Goal: Transaction & Acquisition: Purchase product/service

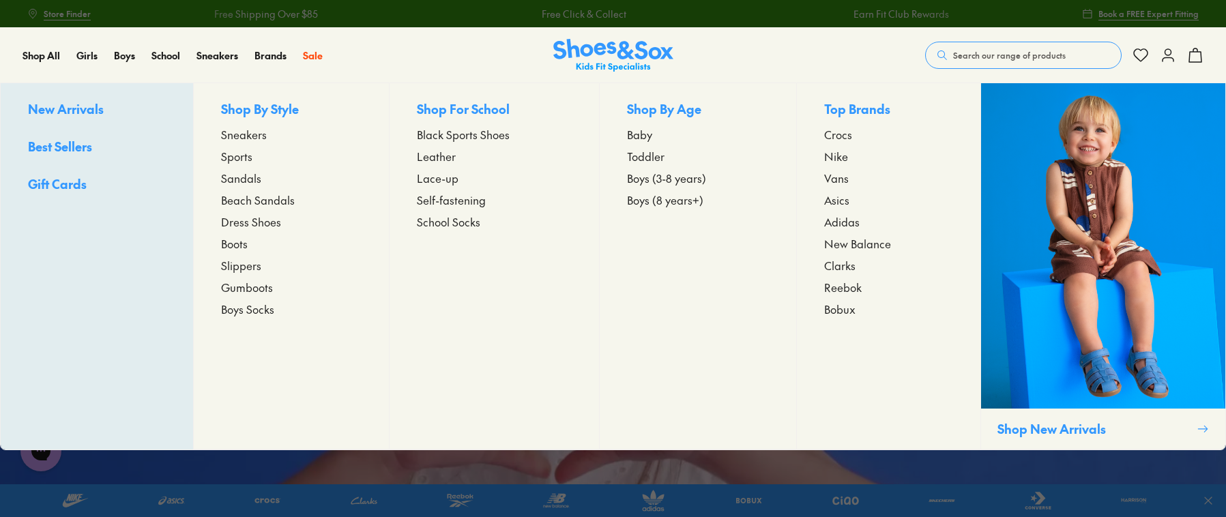
click at [447, 134] on span "Black Sports Shoes" at bounding box center [463, 134] width 93 height 16
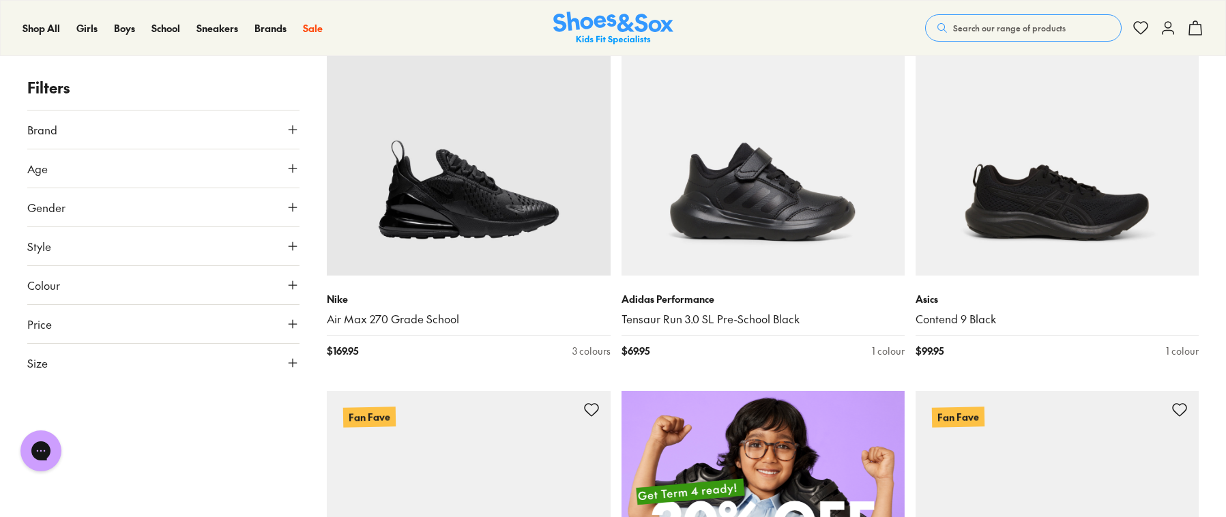
scroll to position [695, 0]
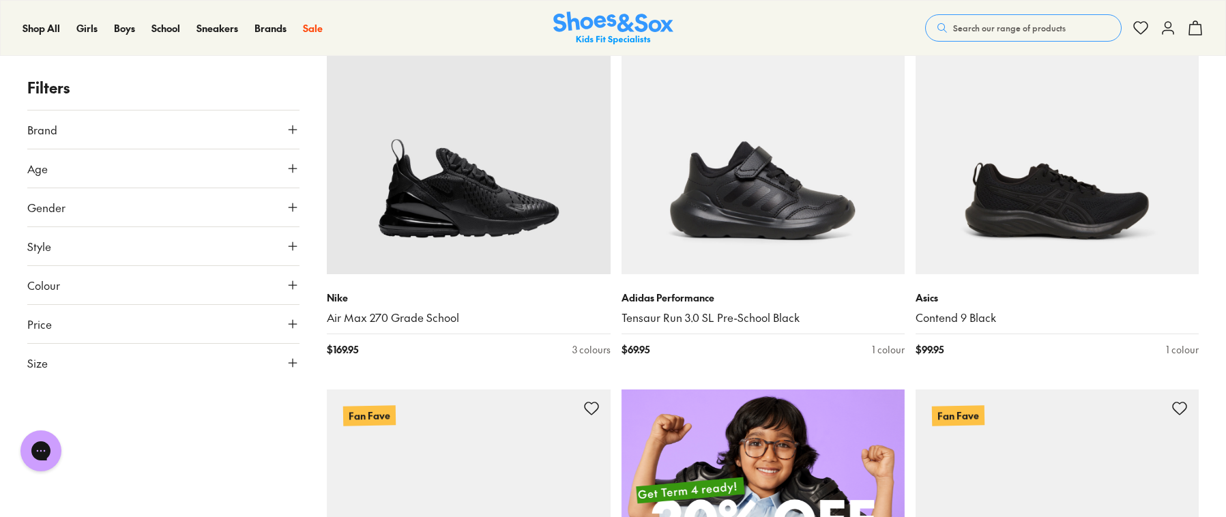
click at [96, 363] on button "Size" at bounding box center [163, 363] width 272 height 38
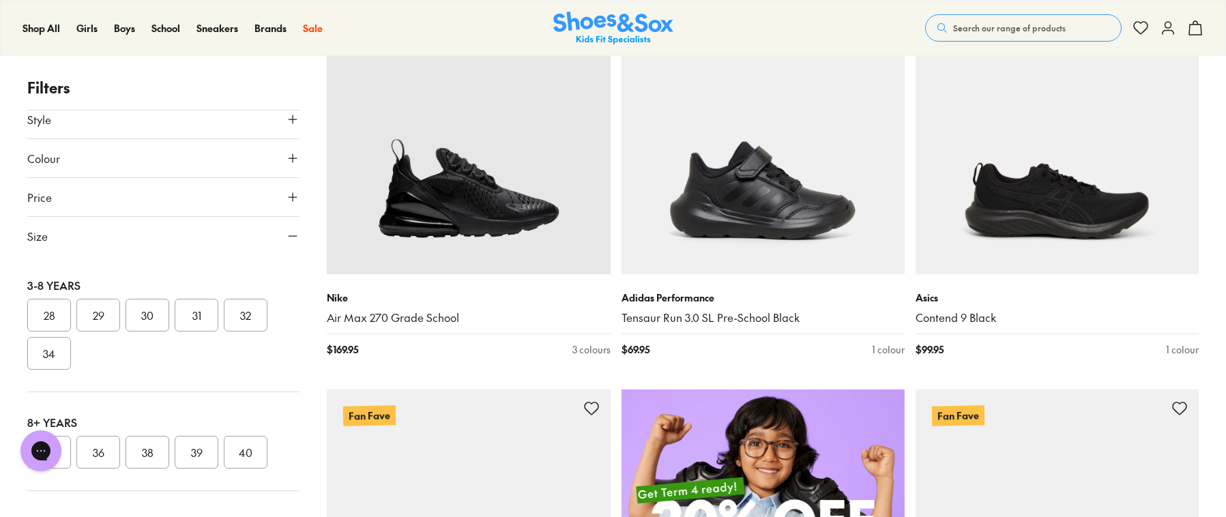
click at [40, 310] on button "28" at bounding box center [49, 315] width 44 height 33
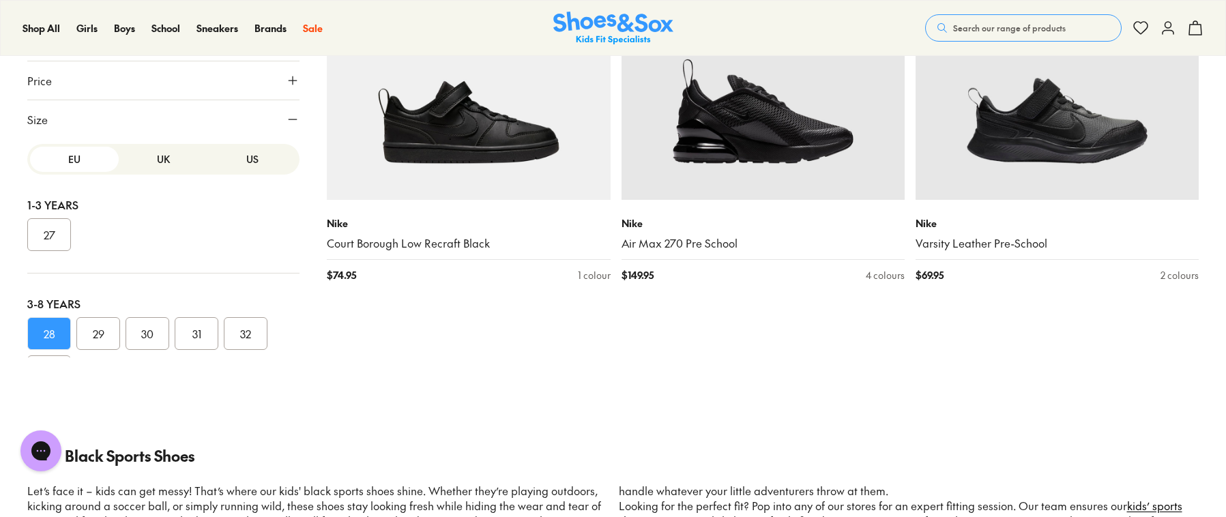
scroll to position [177, 0]
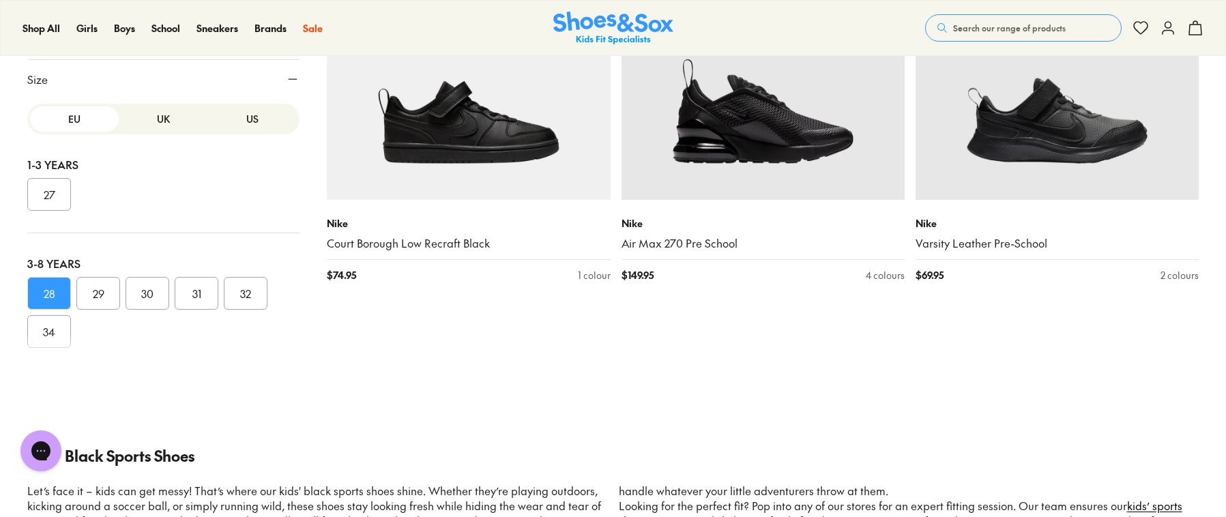
click at [150, 119] on button "UK" at bounding box center [163, 118] width 89 height 25
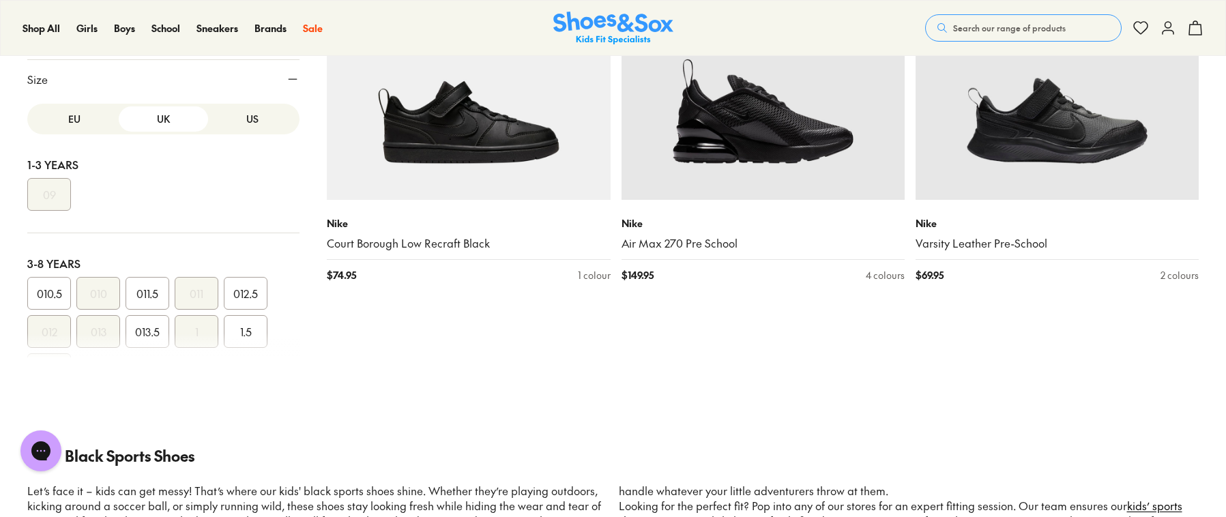
click at [141, 291] on button "011.5" at bounding box center [148, 293] width 44 height 33
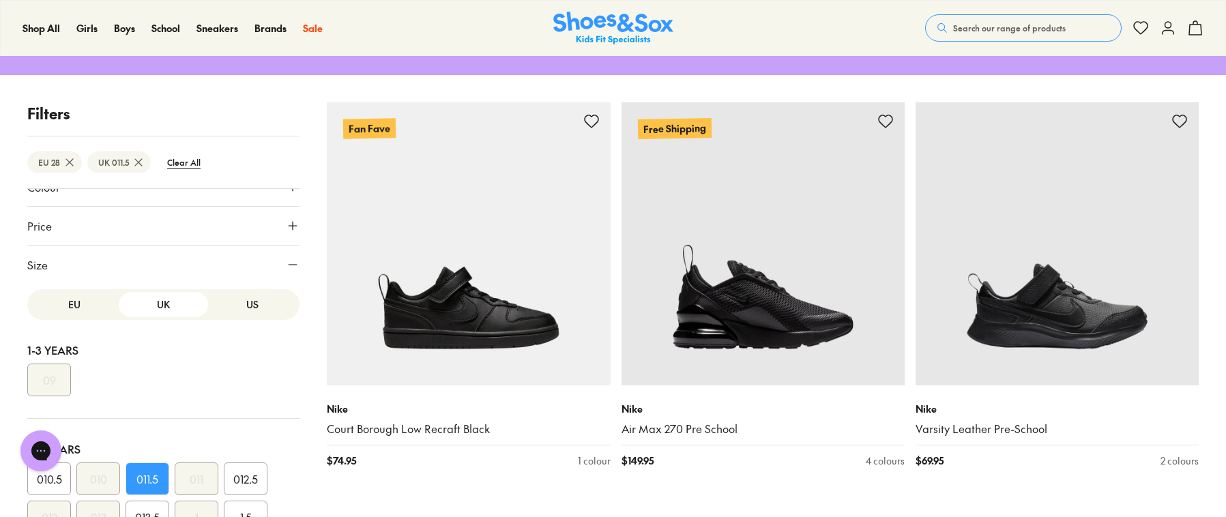
click at [242, 302] on button "US" at bounding box center [252, 304] width 89 height 25
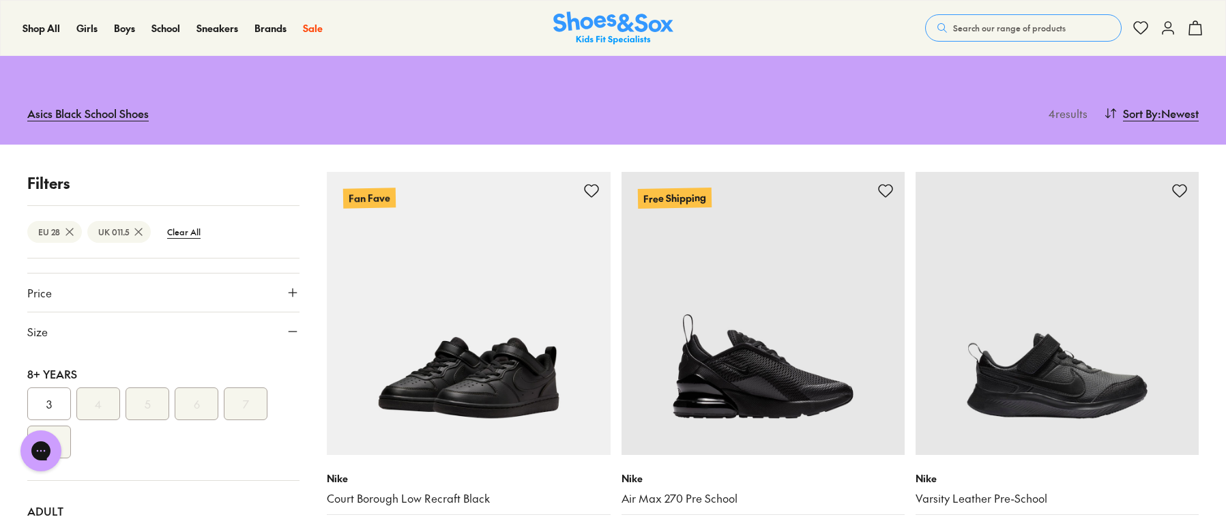
scroll to position [0, 0]
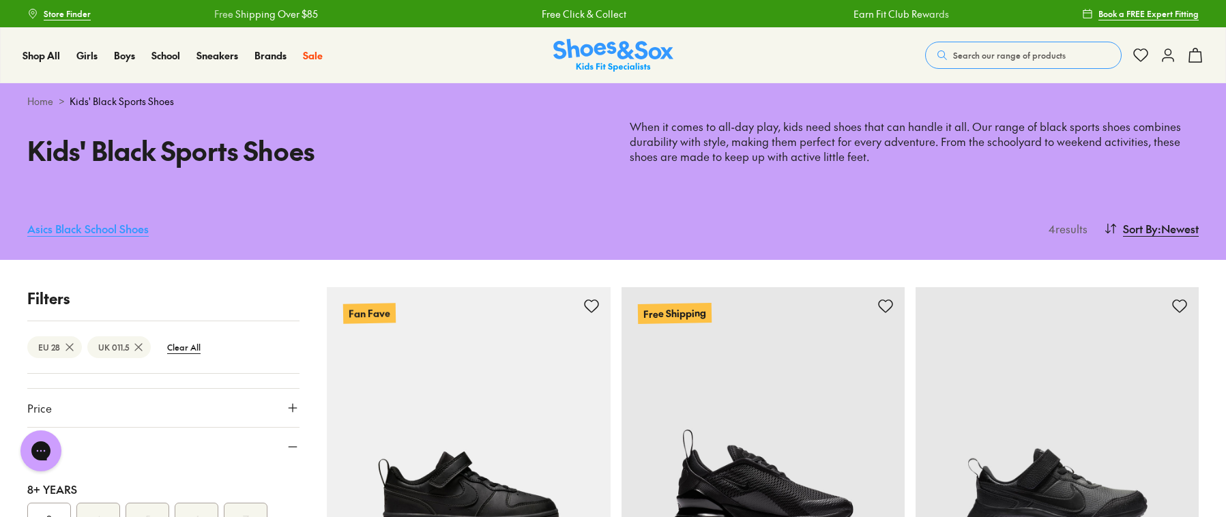
click at [93, 225] on link "Asics Black School Shoes" at bounding box center [87, 229] width 121 height 30
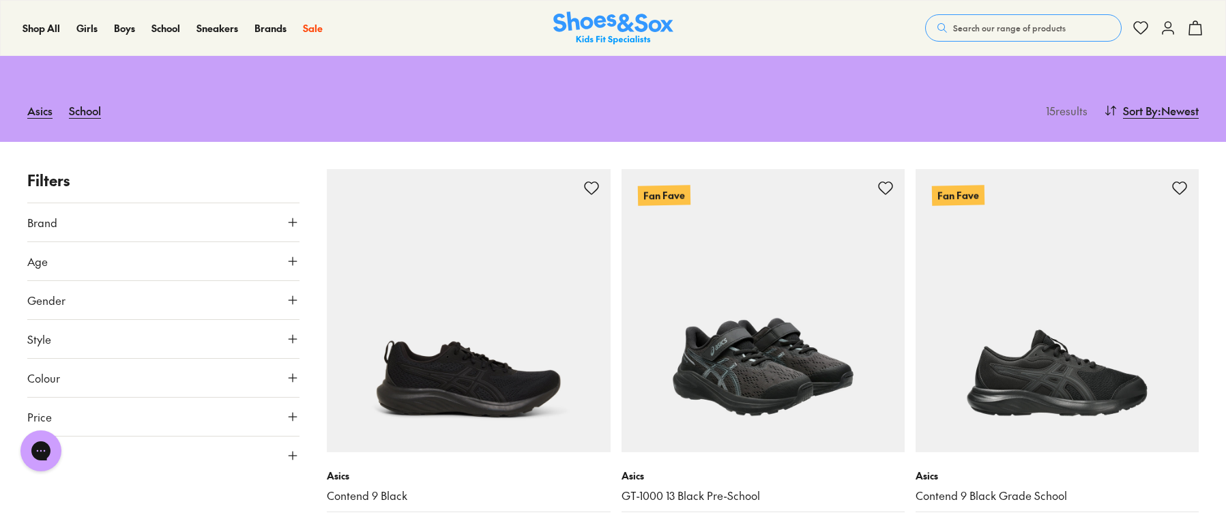
scroll to position [145, 0]
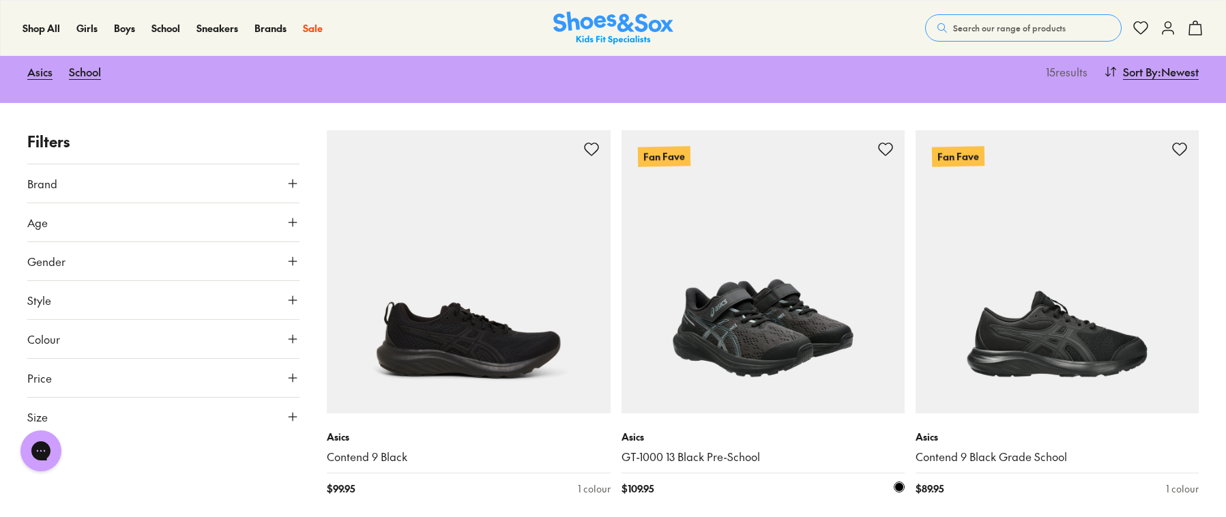
click at [739, 271] on img at bounding box center [763, 271] width 283 height 283
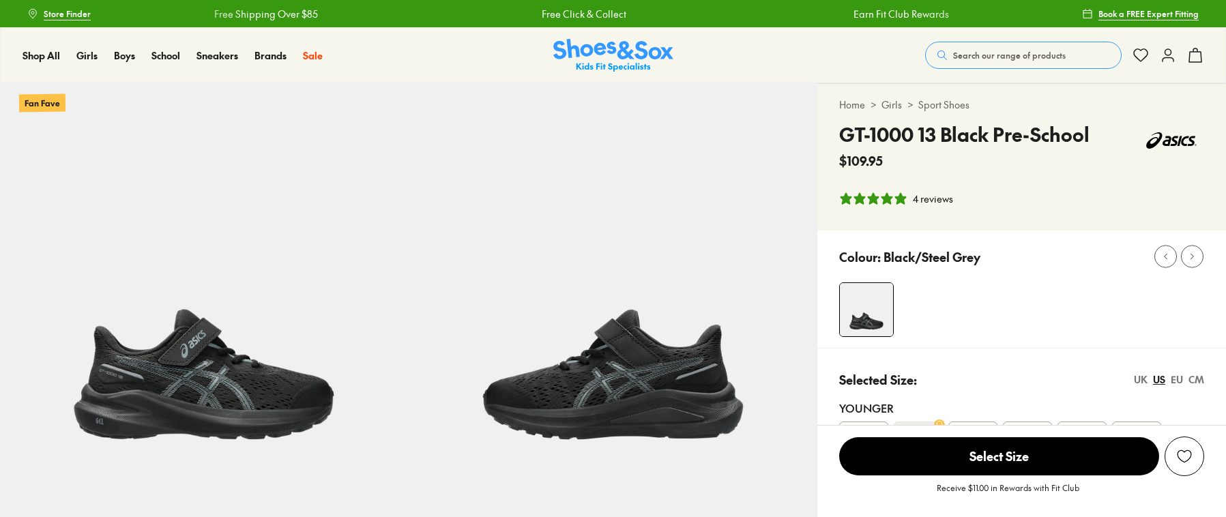
select select "*"
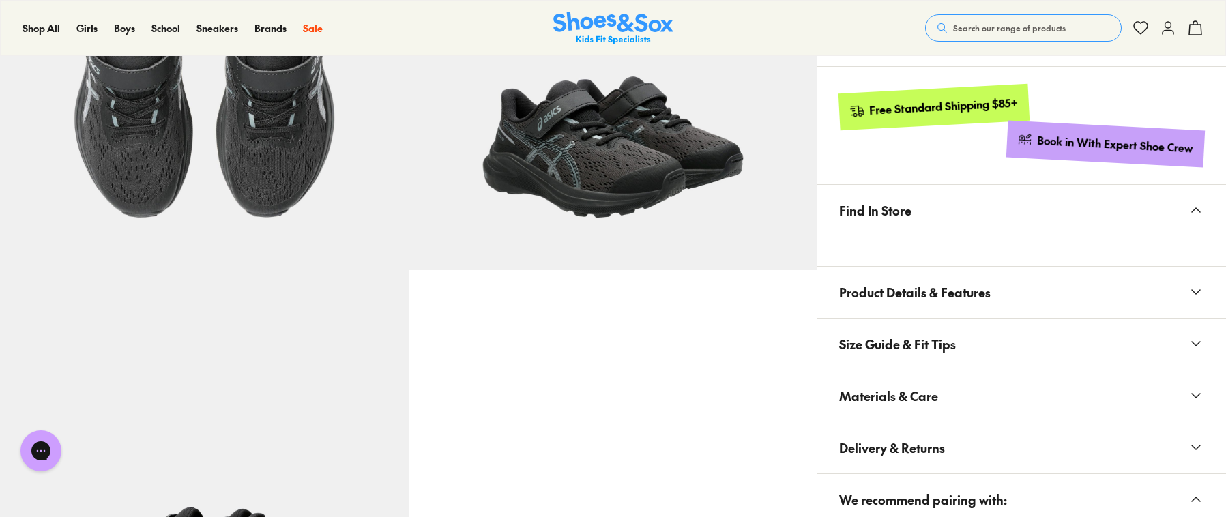
scroll to position [632, 0]
